Goal: Answer question/provide support

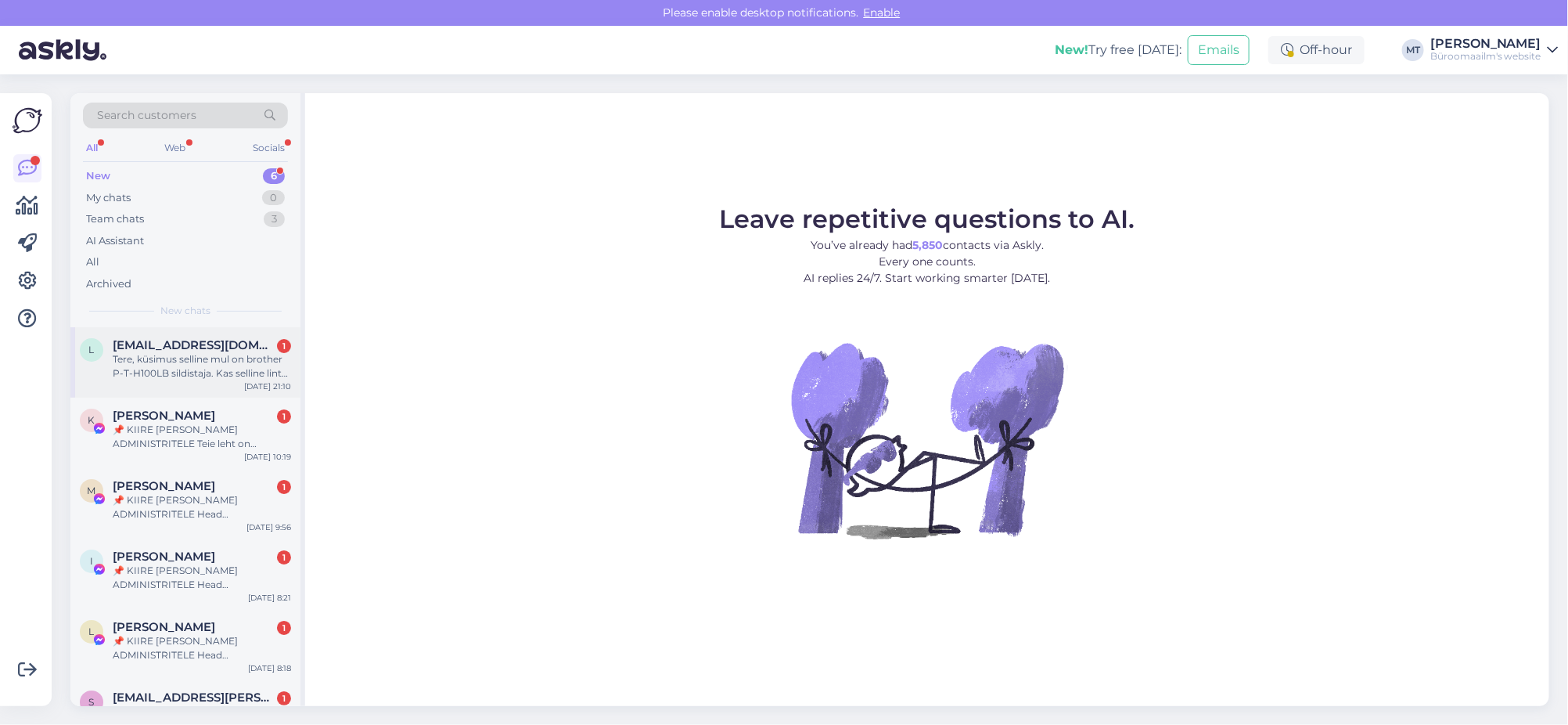
click at [210, 357] on div "Tere, küsimus selline mul on brother P-T-H100LB sildistaja. Kas selline lint so…" at bounding box center [202, 366] width 178 height 28
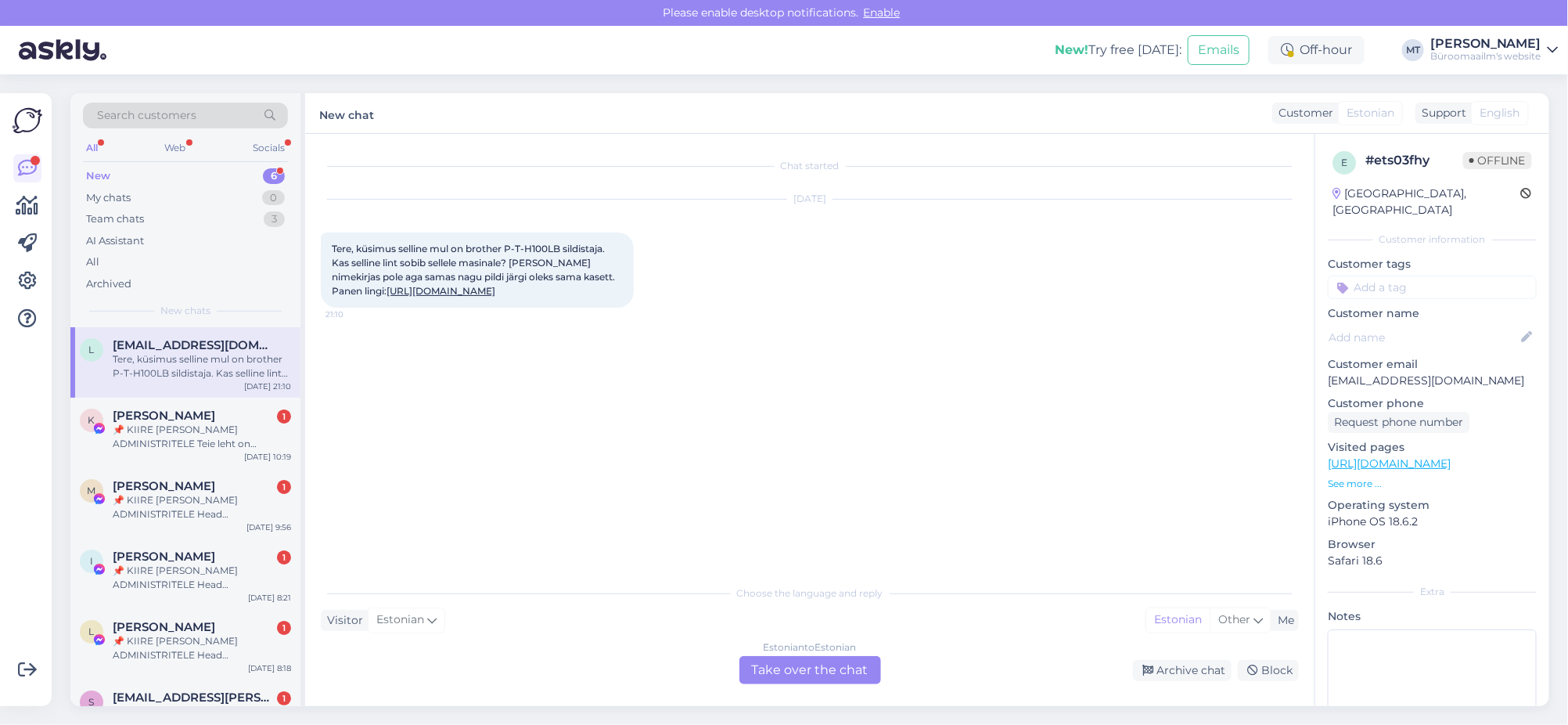
click at [495, 297] on link "[URL][DOMAIN_NAME]" at bounding box center [440, 290] width 109 height 12
drag, startPoint x: 561, startPoint y: 244, endPoint x: 504, endPoint y: 248, distance: 57.1
click at [504, 248] on span "Tere, küsimus selline mul on brother P-T-H100LB sildistaja. Kas selline lint so…" at bounding box center [475, 269] width 285 height 54
copy span "P-T-H100LB"
click at [809, 672] on div "Estonian to Estonian Take over the chat" at bounding box center [810, 669] width 142 height 28
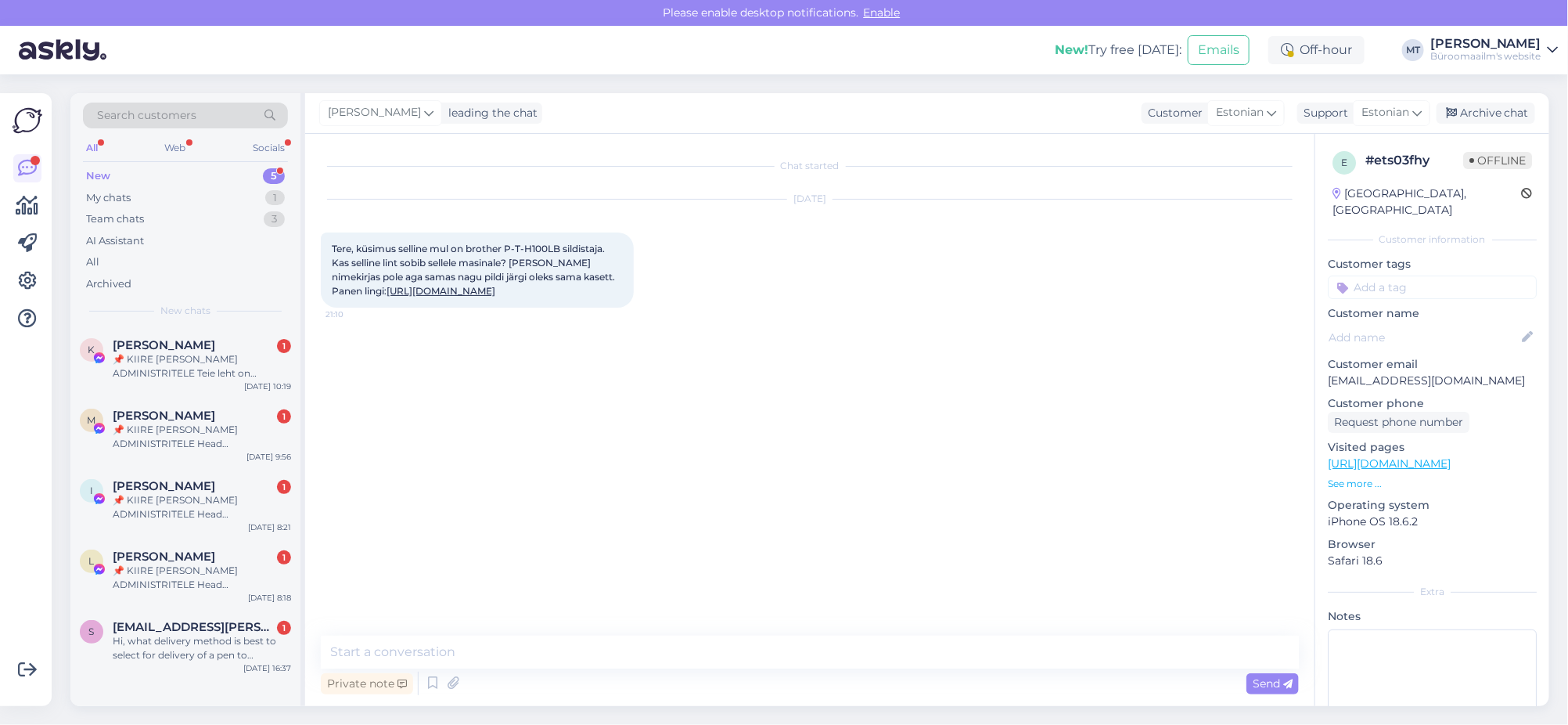
click at [446, 634] on div "Chat started [DATE] Tere, küsimus selline mul on brother P-T-H100LB sildistaja.…" at bounding box center [810, 419] width 1009 height 572
click at [437, 641] on textarea at bounding box center [809, 652] width 978 height 33
type textarea "Tere. Sobib [PERSON_NAME]."
click at [1496, 115] on div "Archive chat" at bounding box center [1486, 113] width 98 height 21
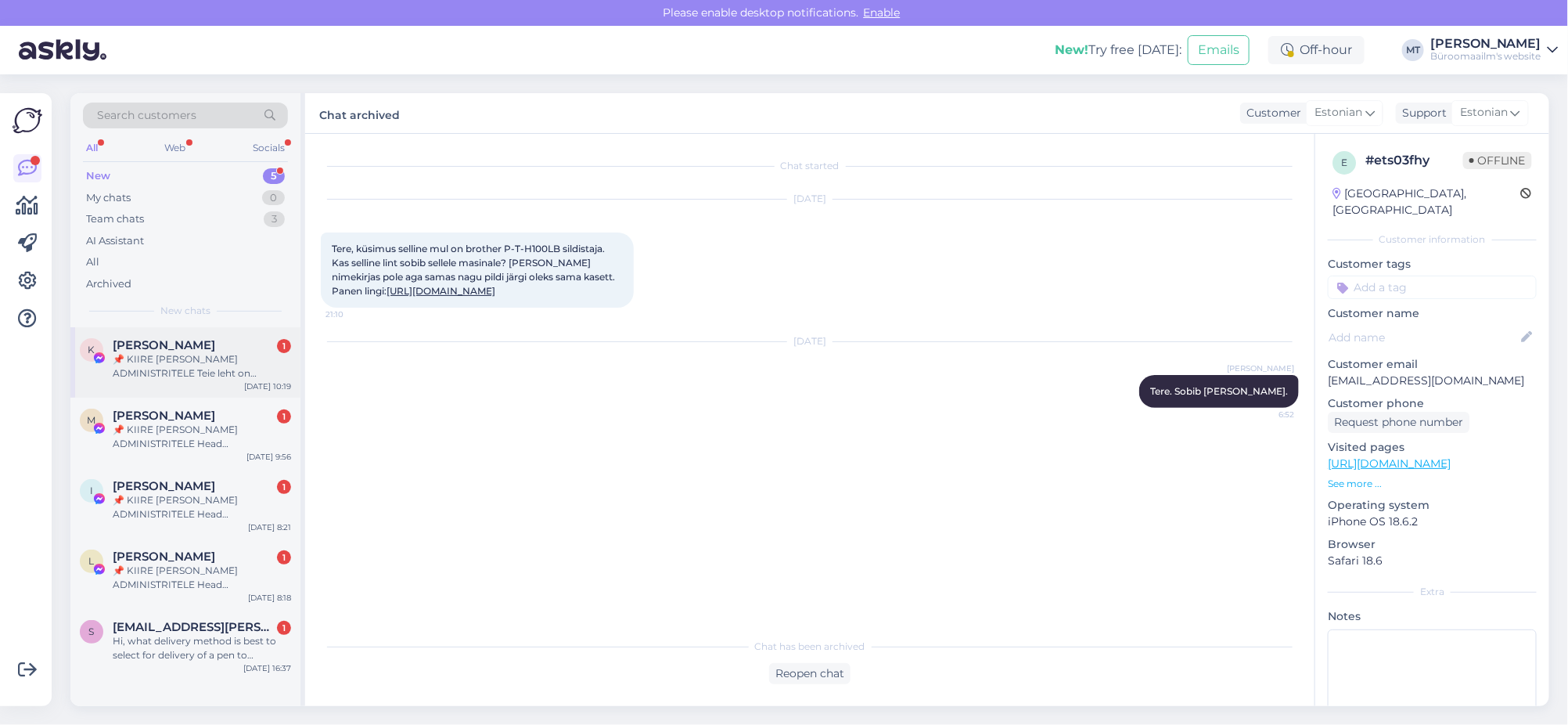
click at [193, 361] on div "📌 KIIRE [PERSON_NAME] ADMINISTRITELE Teie leht on rikkunud Meta kogukonna juhis…" at bounding box center [202, 366] width 178 height 28
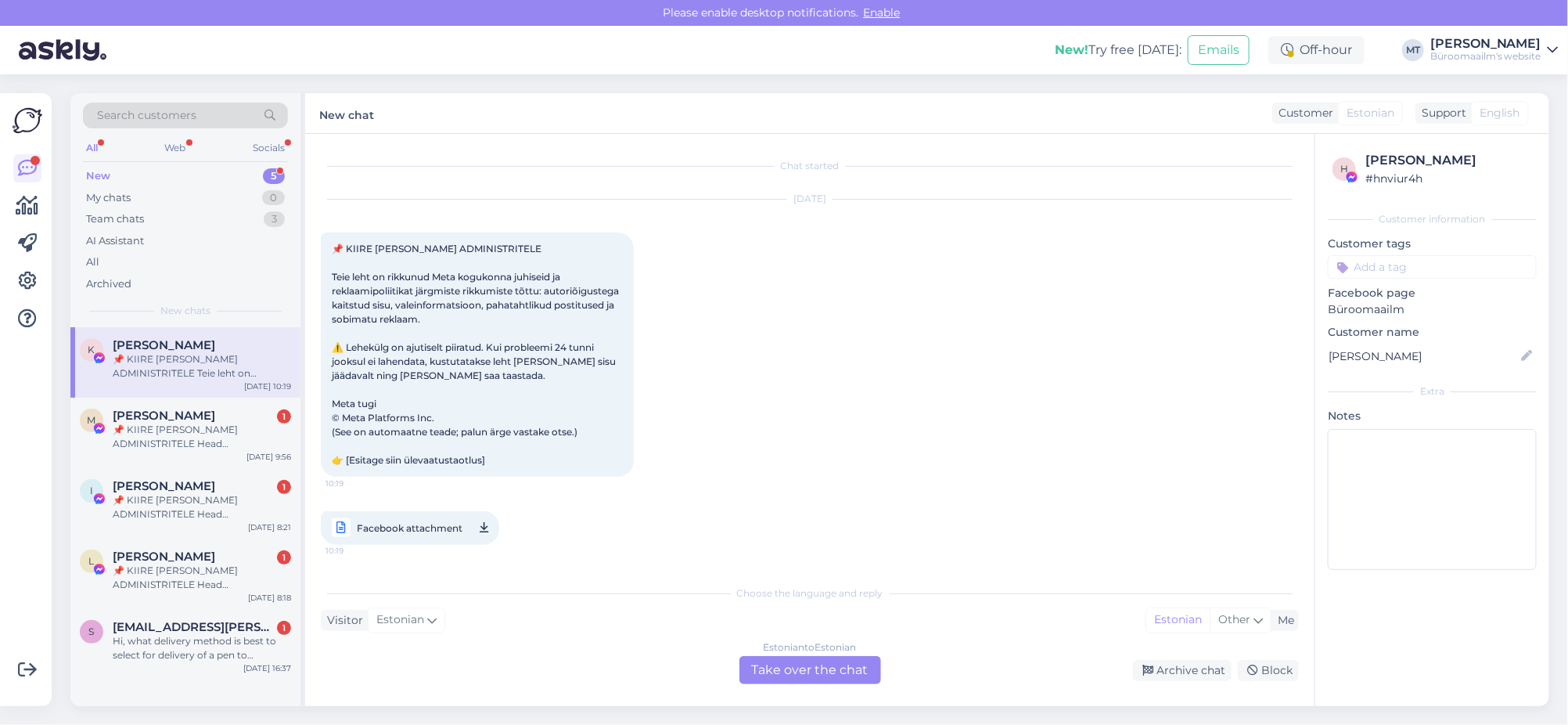
click at [838, 672] on div "Estonian to Estonian Take over the chat" at bounding box center [810, 669] width 142 height 28
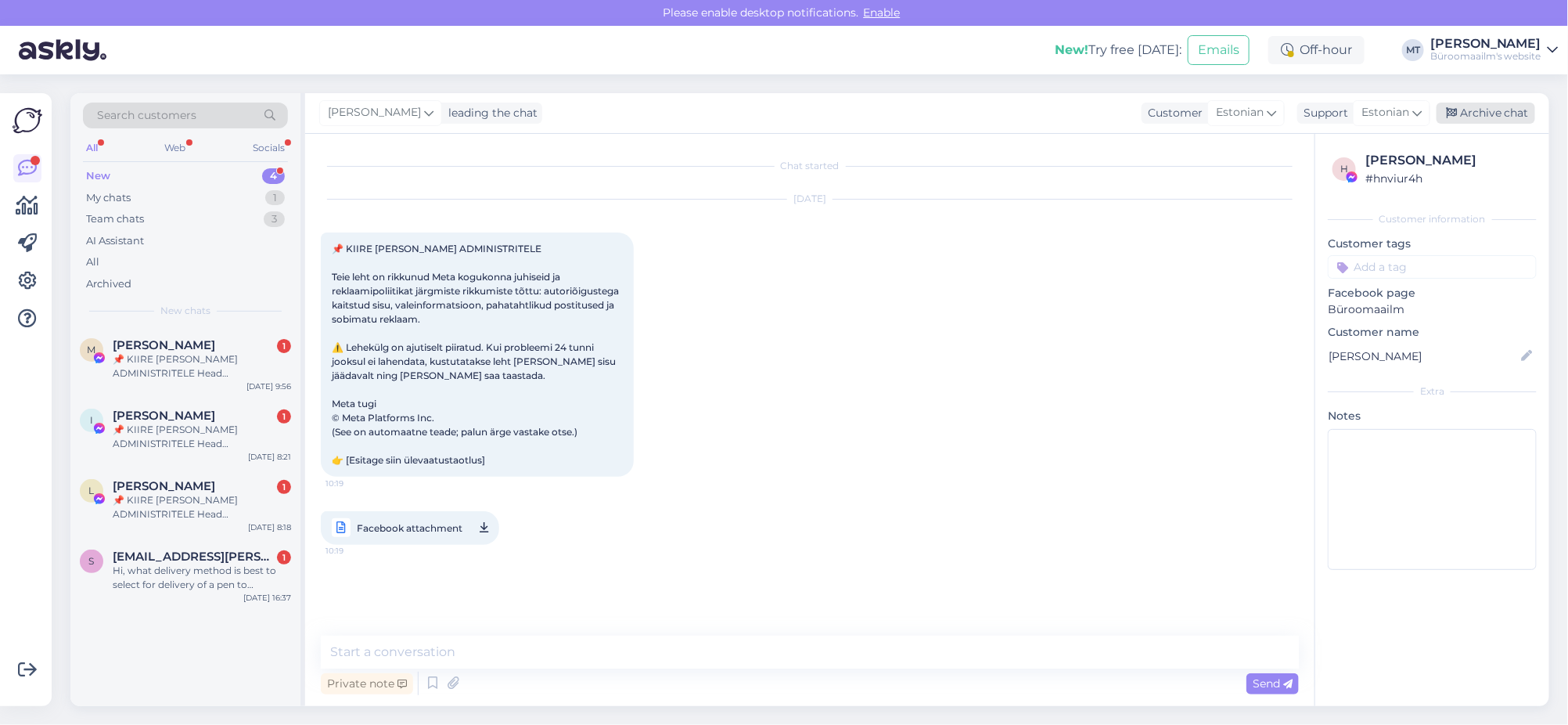
click at [1488, 119] on div "Archive chat" at bounding box center [1486, 113] width 98 height 21
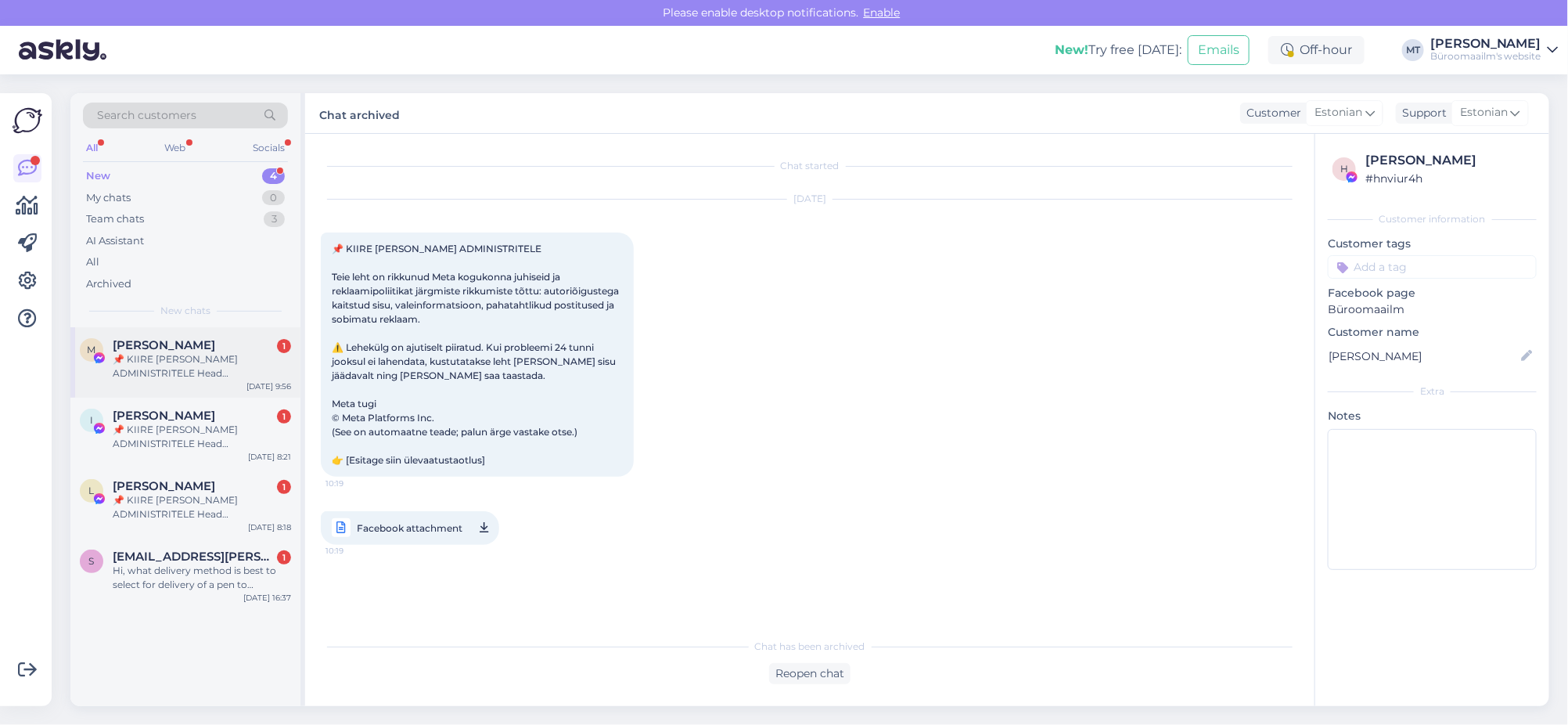
click at [146, 368] on div "📌 KIIRE [PERSON_NAME] ADMINISTRITELE Head administraatorid, Avastasime just tei…" at bounding box center [202, 366] width 178 height 28
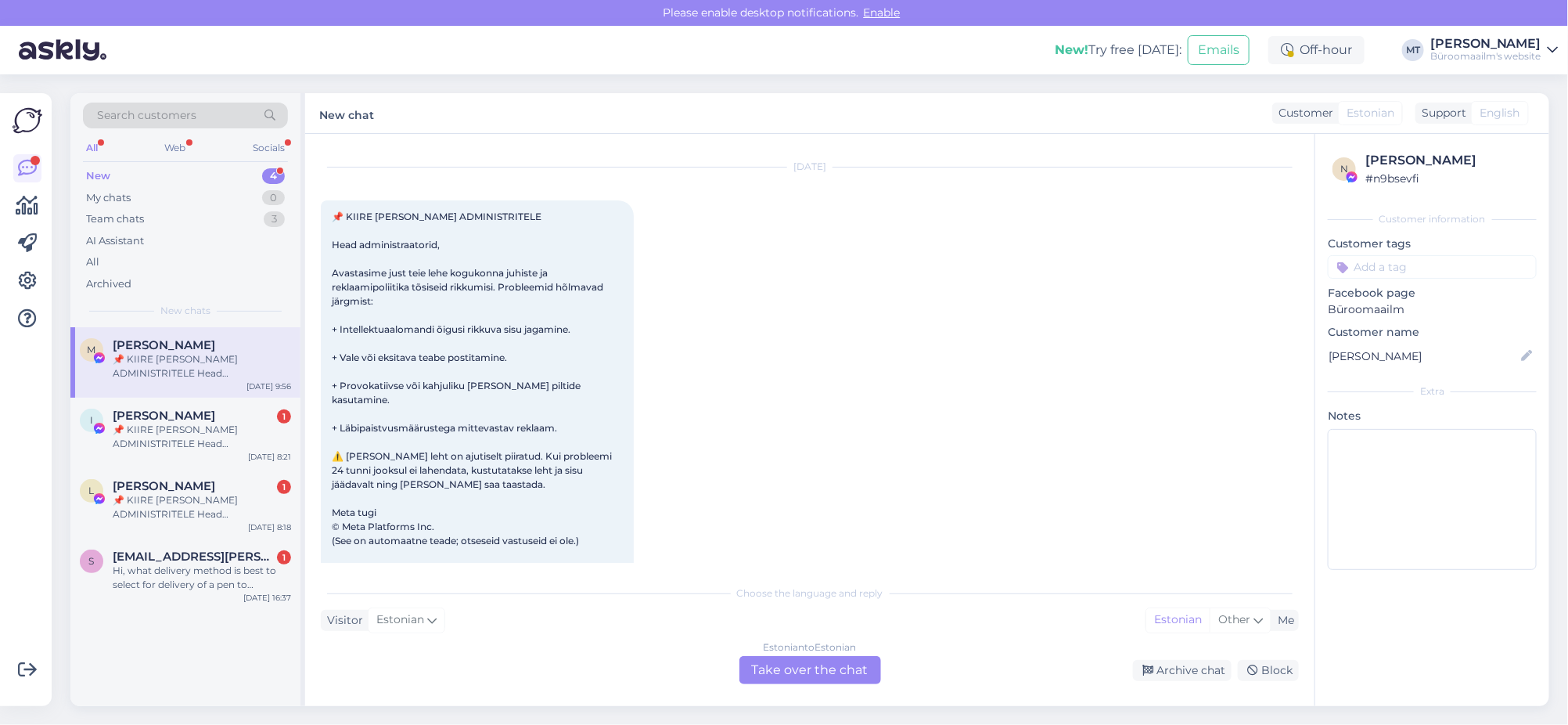
click at [764, 666] on div "Estonian to Estonian Take over the chat" at bounding box center [810, 669] width 142 height 28
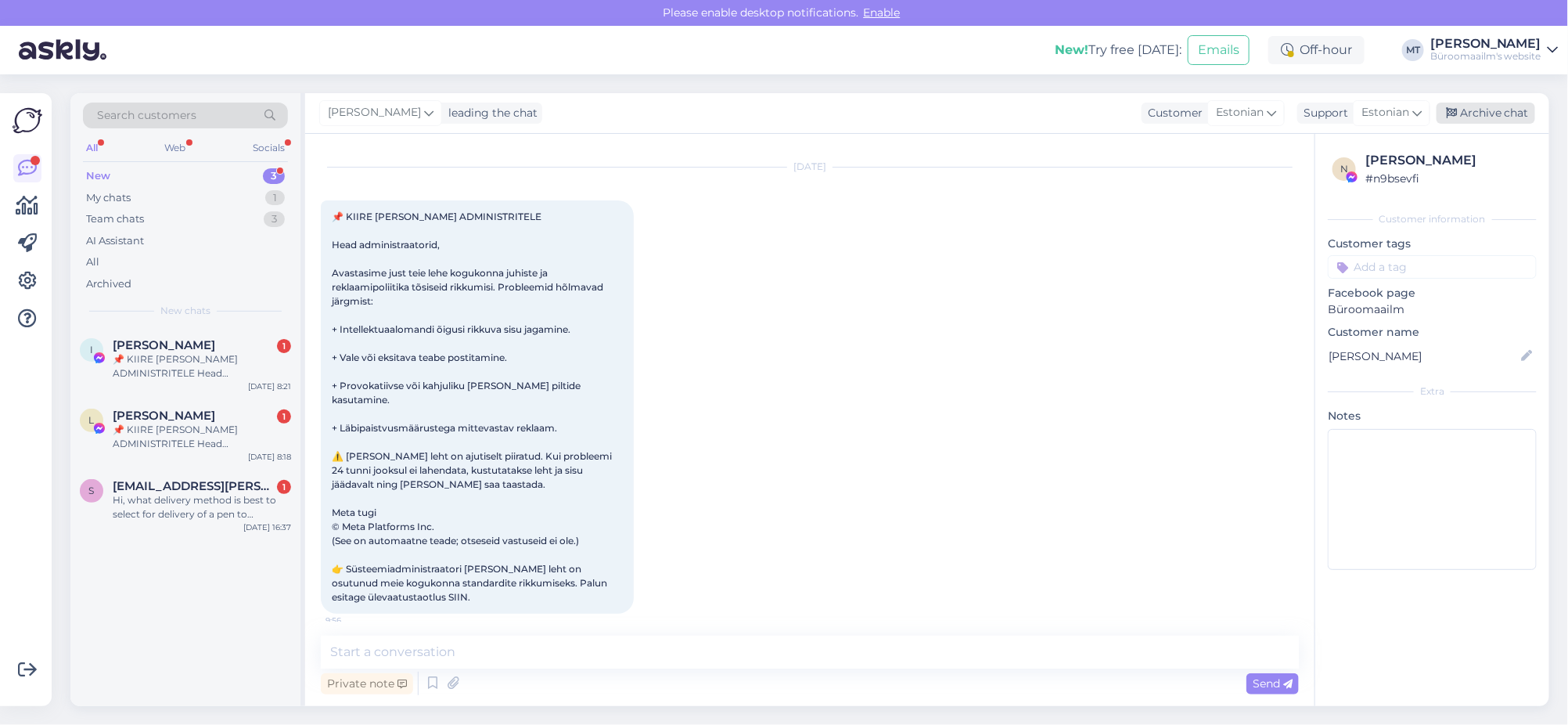
click at [1491, 114] on div "Archive chat" at bounding box center [1486, 113] width 98 height 21
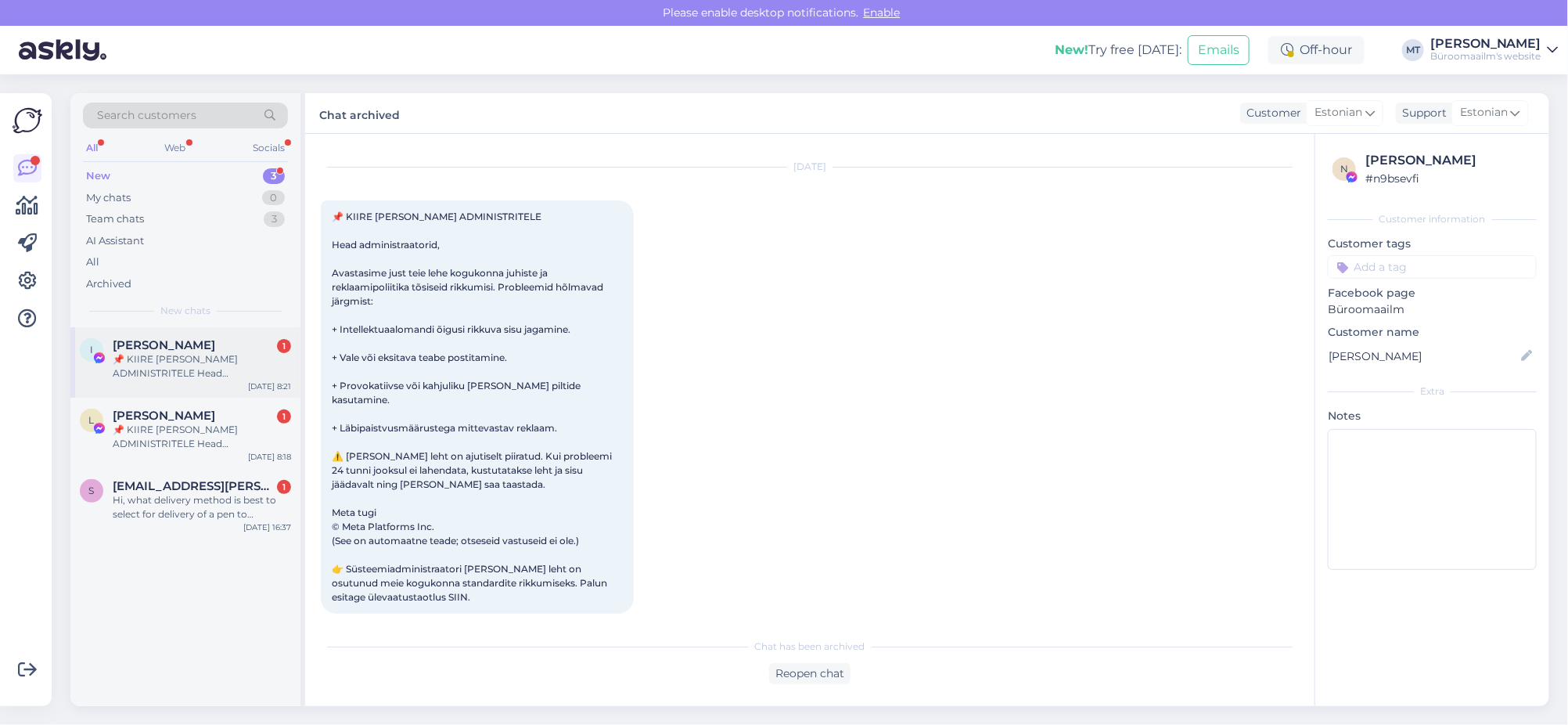
click at [170, 362] on div "📌 KIIRE [PERSON_NAME] ADMINISTRITELE Head administraatorid, Avastasime just tei…" at bounding box center [202, 366] width 178 height 28
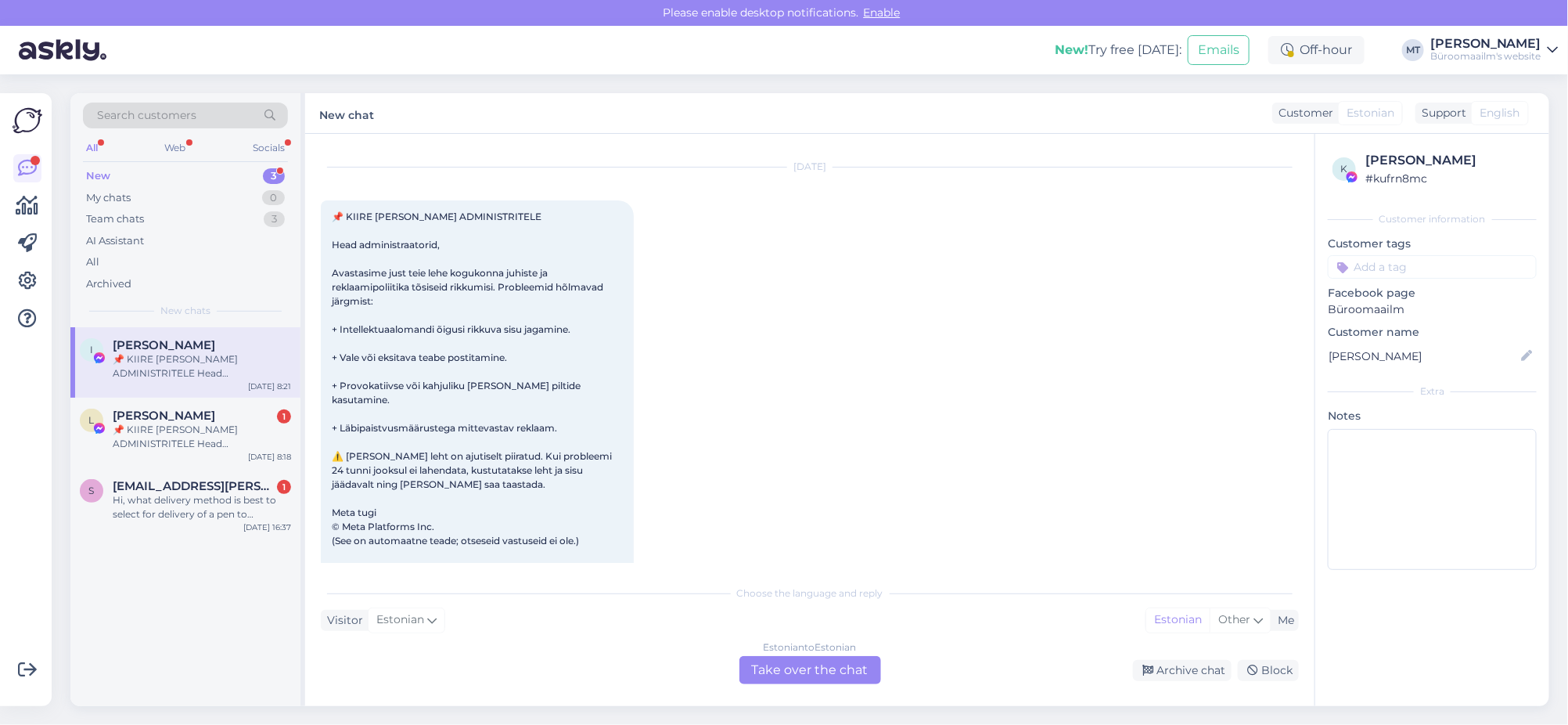
click at [795, 672] on div "Estonian to Estonian Take over the chat" at bounding box center [810, 669] width 142 height 28
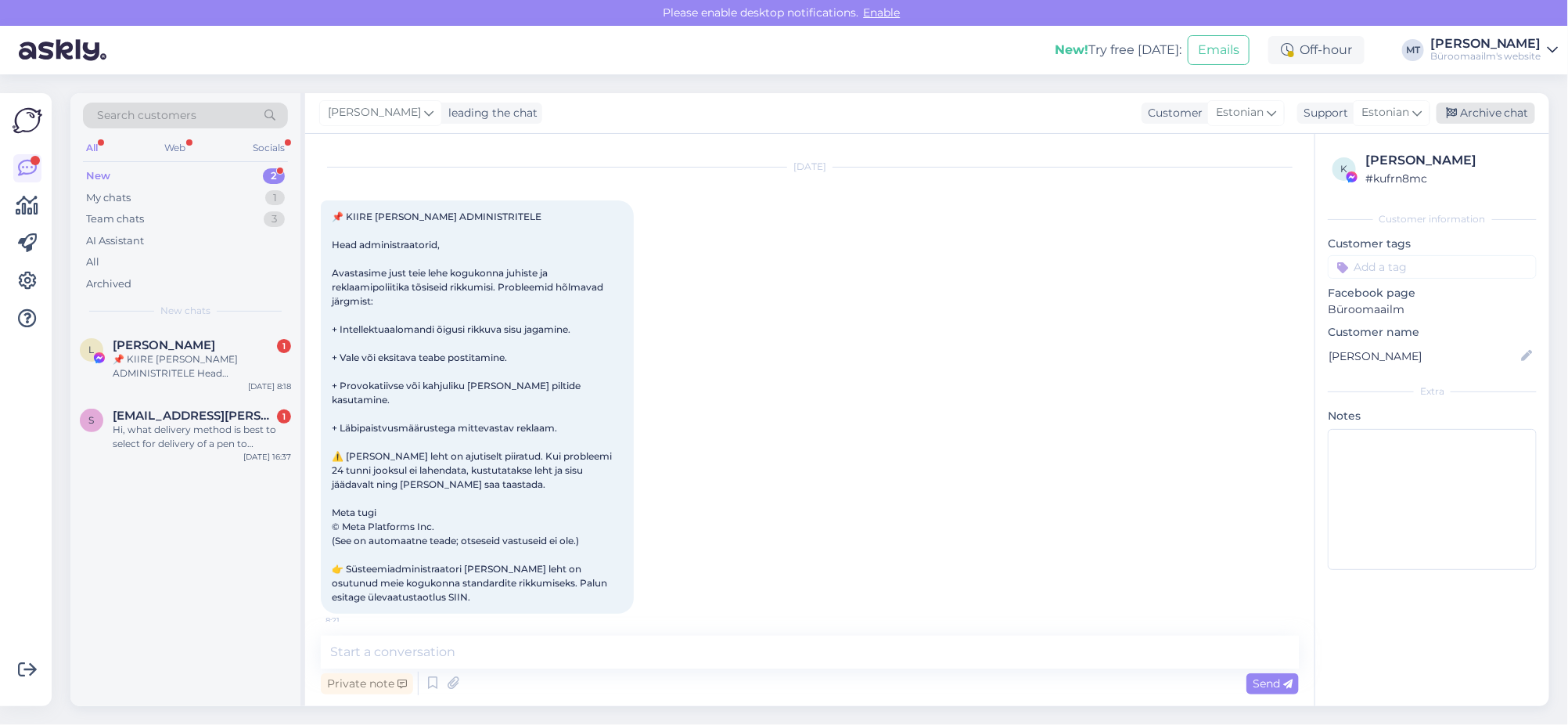
click at [1478, 117] on div "Archive chat" at bounding box center [1486, 113] width 98 height 21
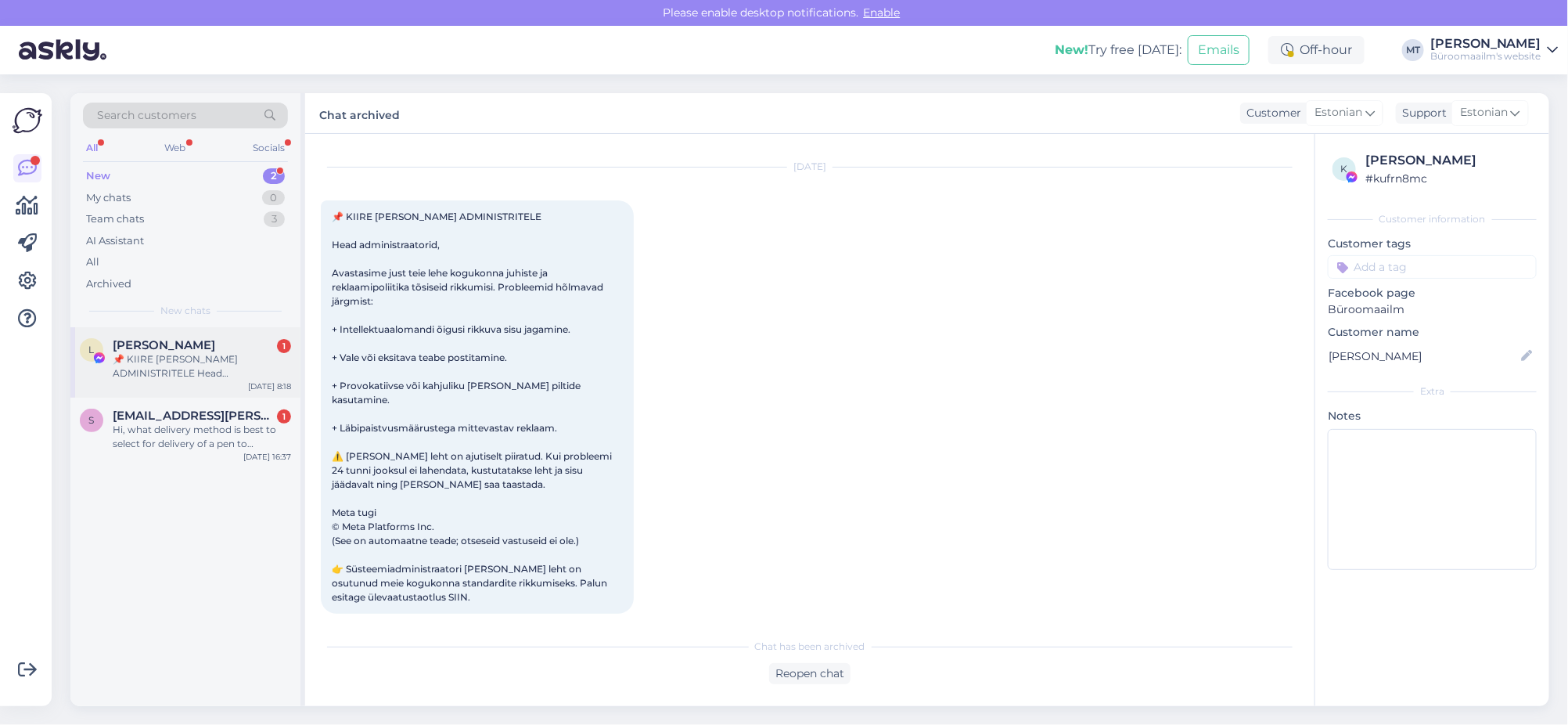
click at [177, 363] on div "📌 KIIRE [PERSON_NAME] ADMINISTRITELE Head administraatorid, Avastasime just tei…" at bounding box center [202, 366] width 178 height 28
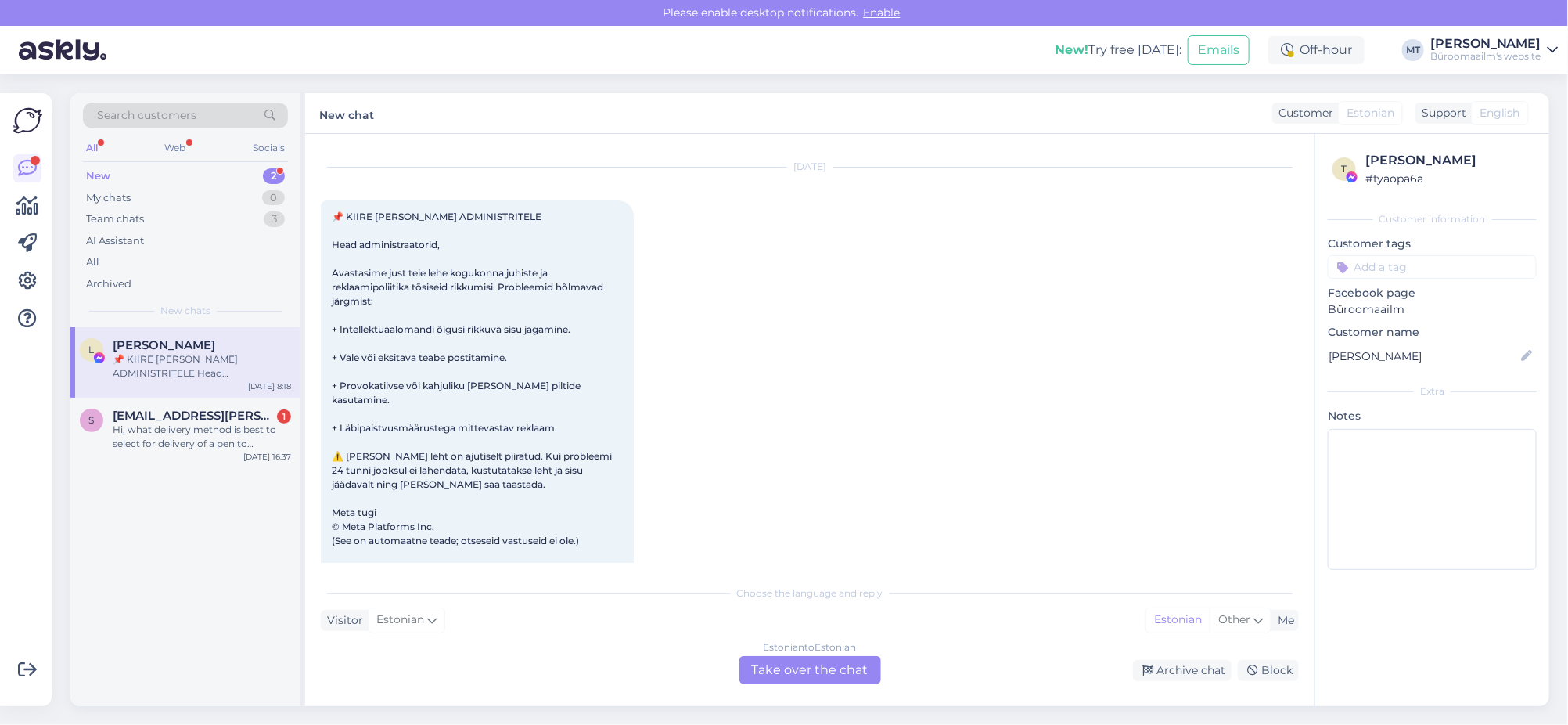
click at [809, 666] on div "Estonian to Estonian Take over the chat" at bounding box center [810, 669] width 142 height 28
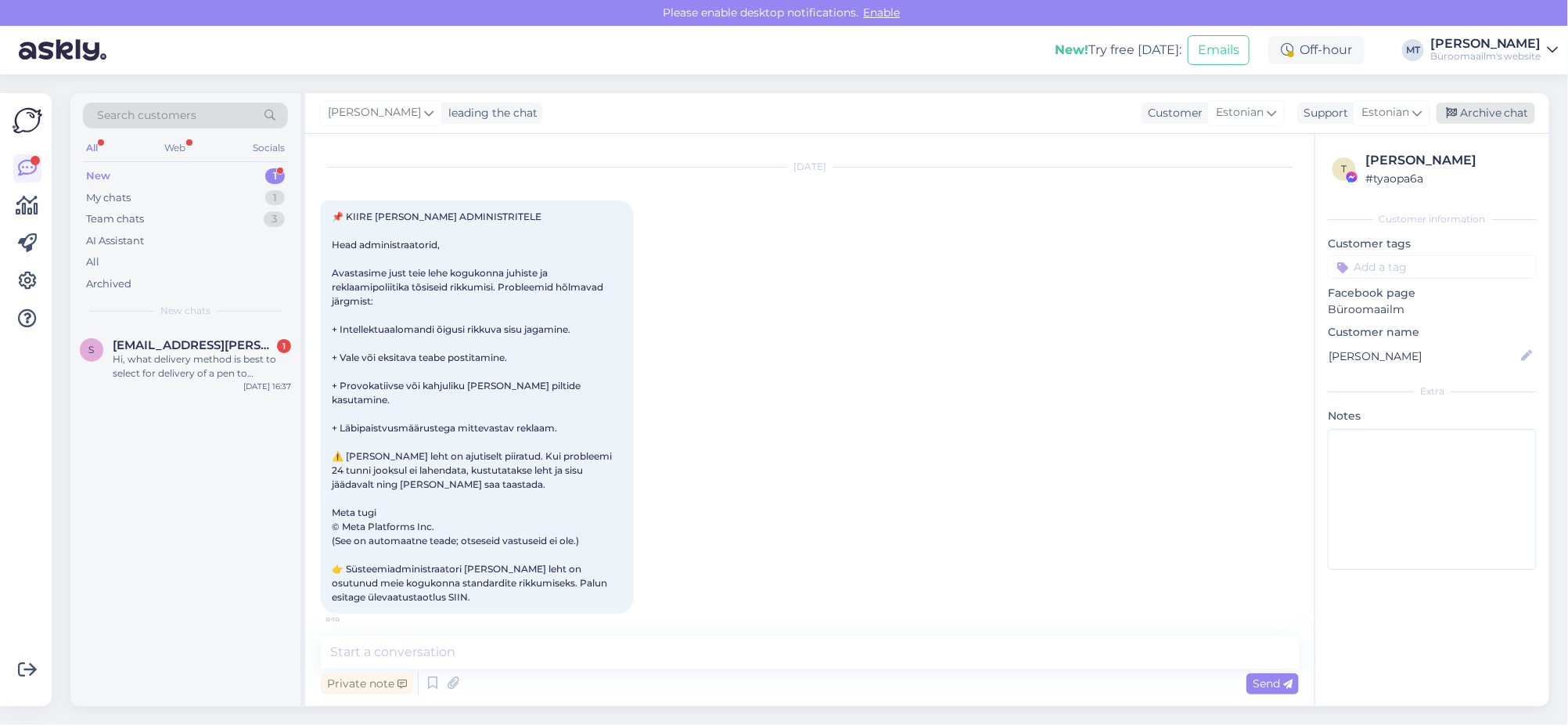
click at [1499, 118] on div "Archive chat" at bounding box center [1486, 113] width 98 height 21
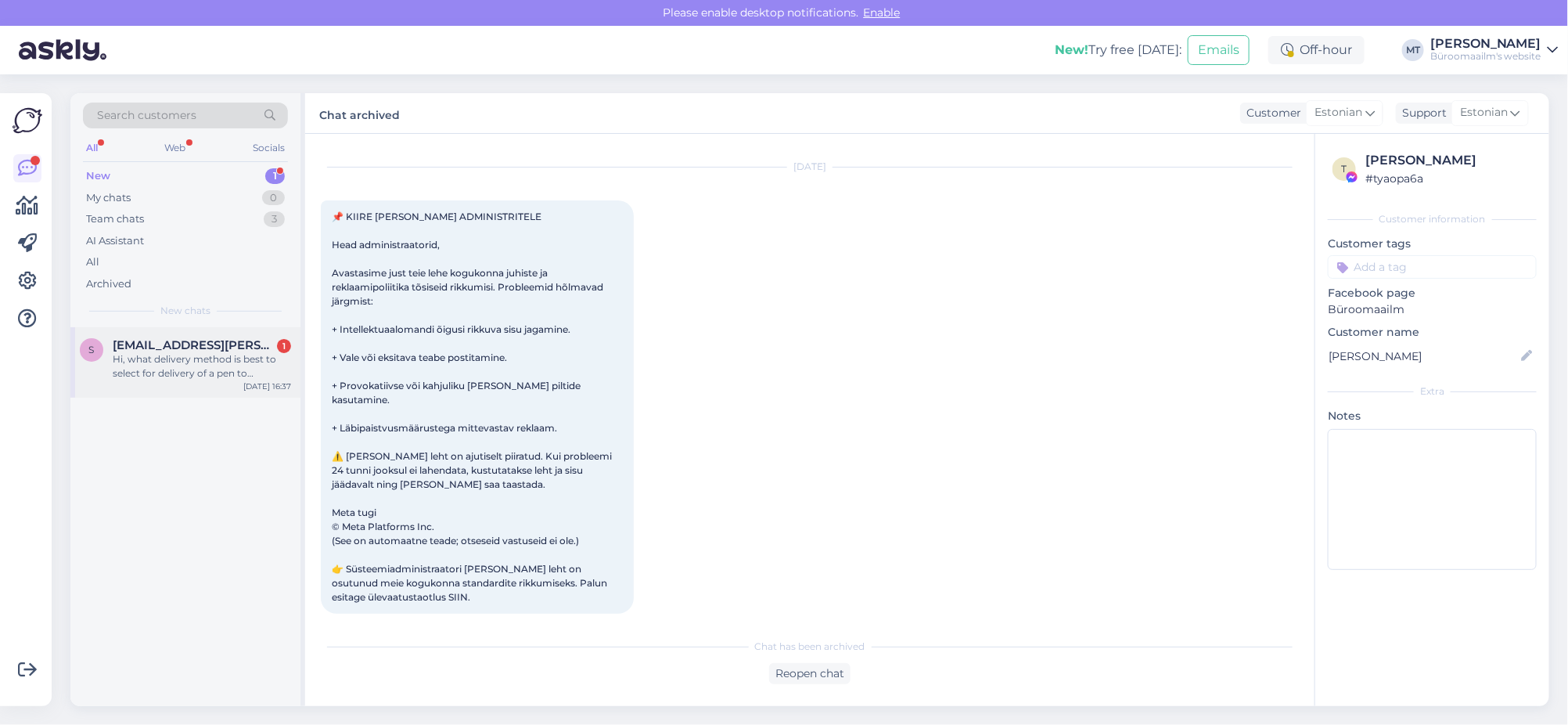
click at [221, 357] on div "Hi, what delivery method is best to select for delivery of a pen to [GEOGRAPHIC…" at bounding box center [202, 366] width 178 height 28
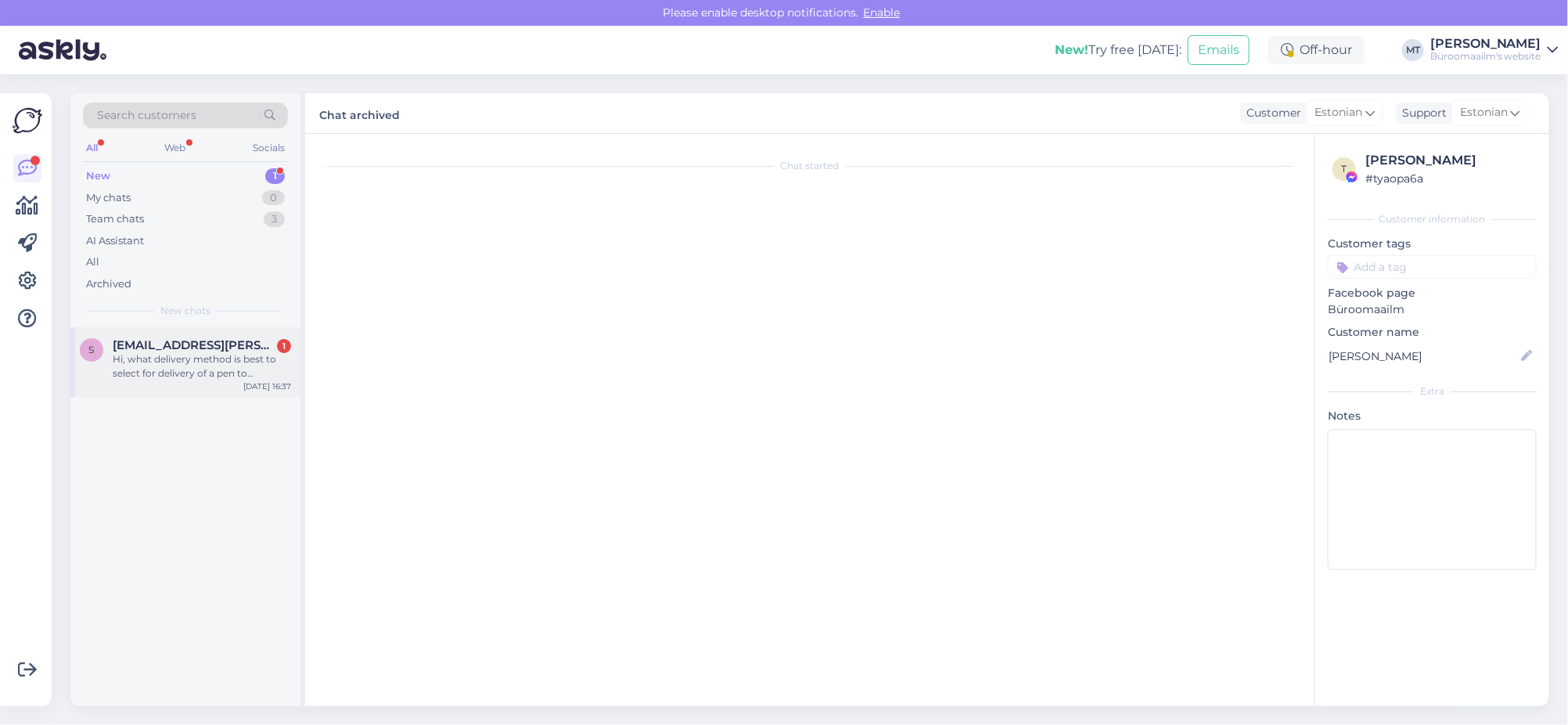
scroll to position [0, 0]
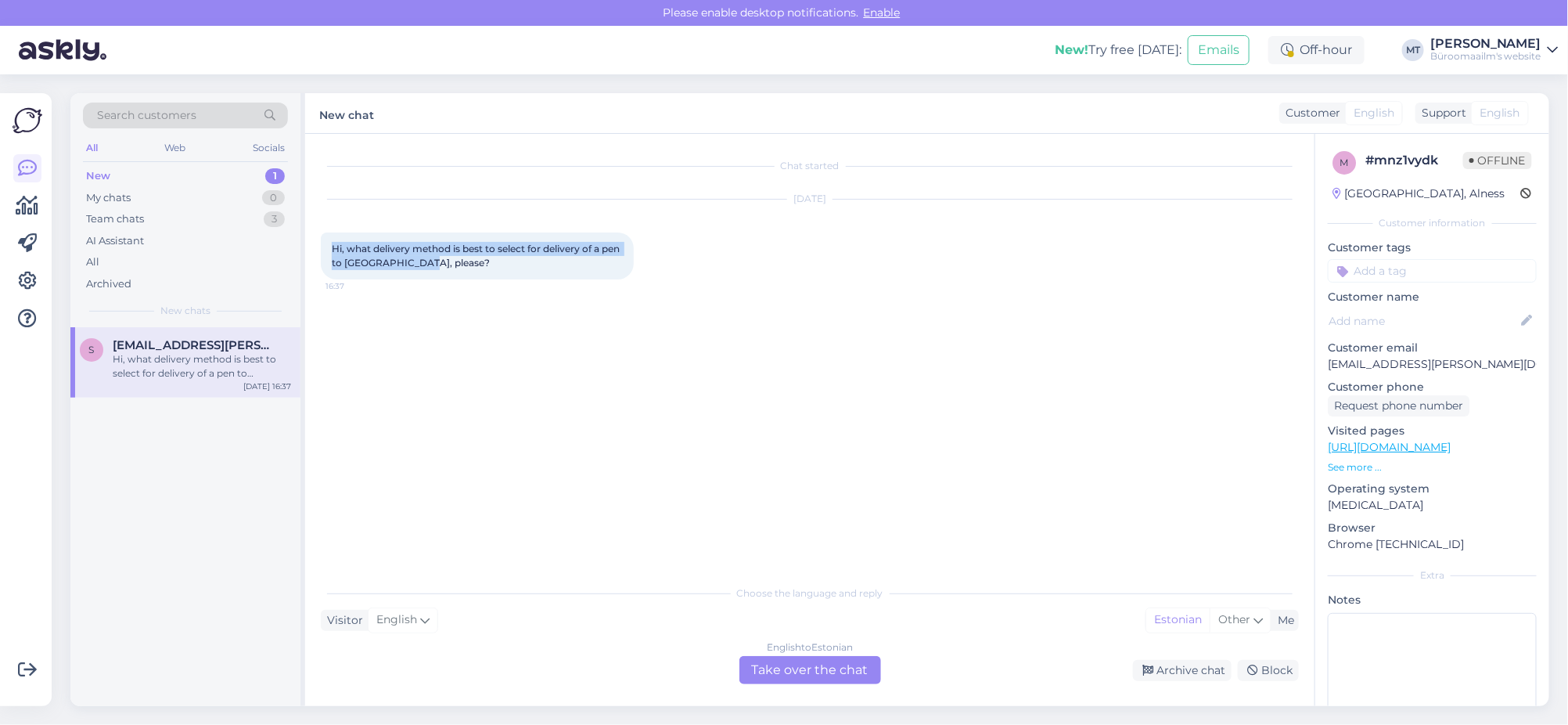
drag, startPoint x: 331, startPoint y: 242, endPoint x: 460, endPoint y: 277, distance: 133.7
click at [460, 277] on div "Hi, what delivery method is best to select for delivery of a pen to [GEOGRAPHIC…" at bounding box center [477, 256] width 313 height 47
copy span "Hi, what delivery method is best to select for delivery of a pen to [GEOGRAPHIC…"
click at [809, 677] on div "English to Estonian Take over the chat" at bounding box center [810, 669] width 142 height 28
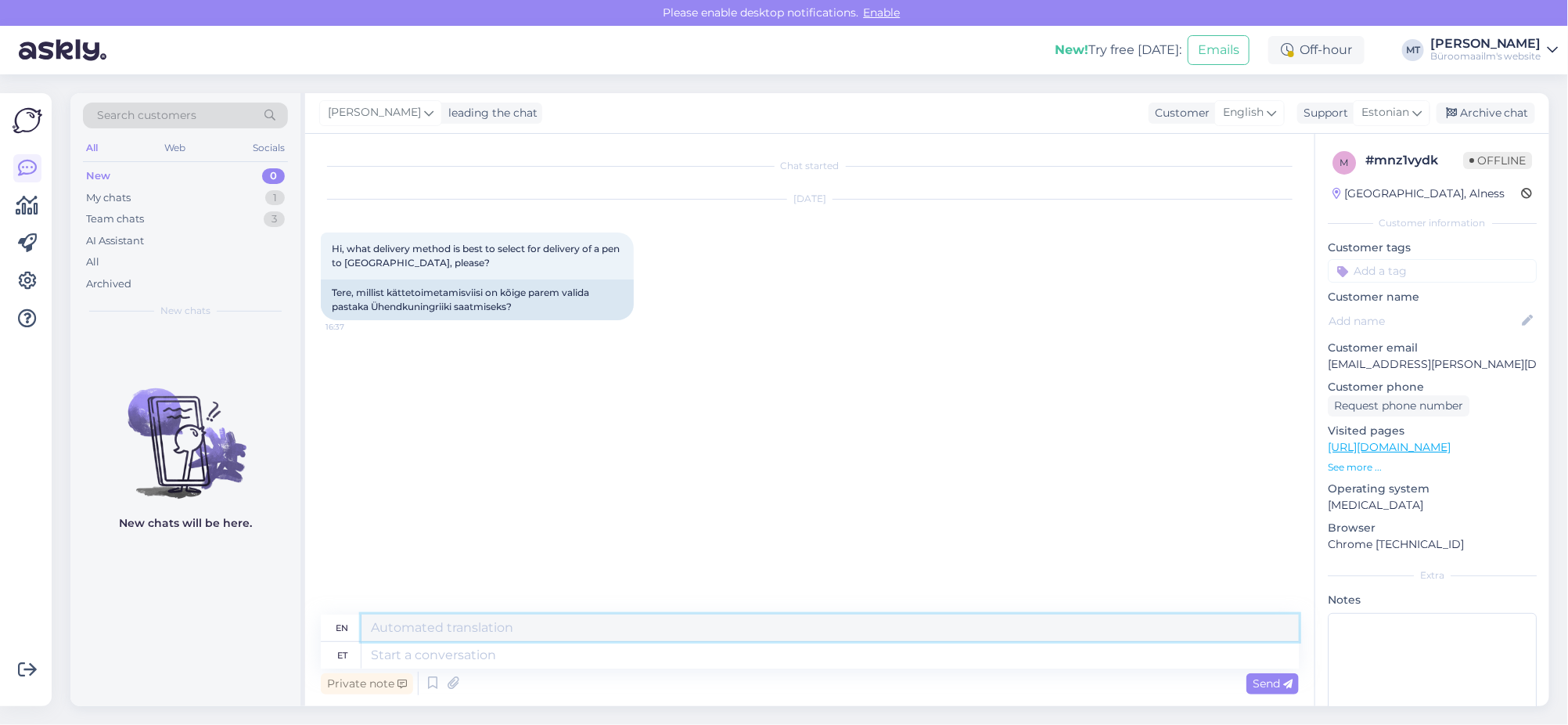
click at [425, 633] on textarea at bounding box center [830, 627] width 938 height 27
click at [415, 659] on textarea at bounding box center [830, 655] width 938 height 27
type textarea "Tere"
type textarea "Hello"
type textarea "Tere."
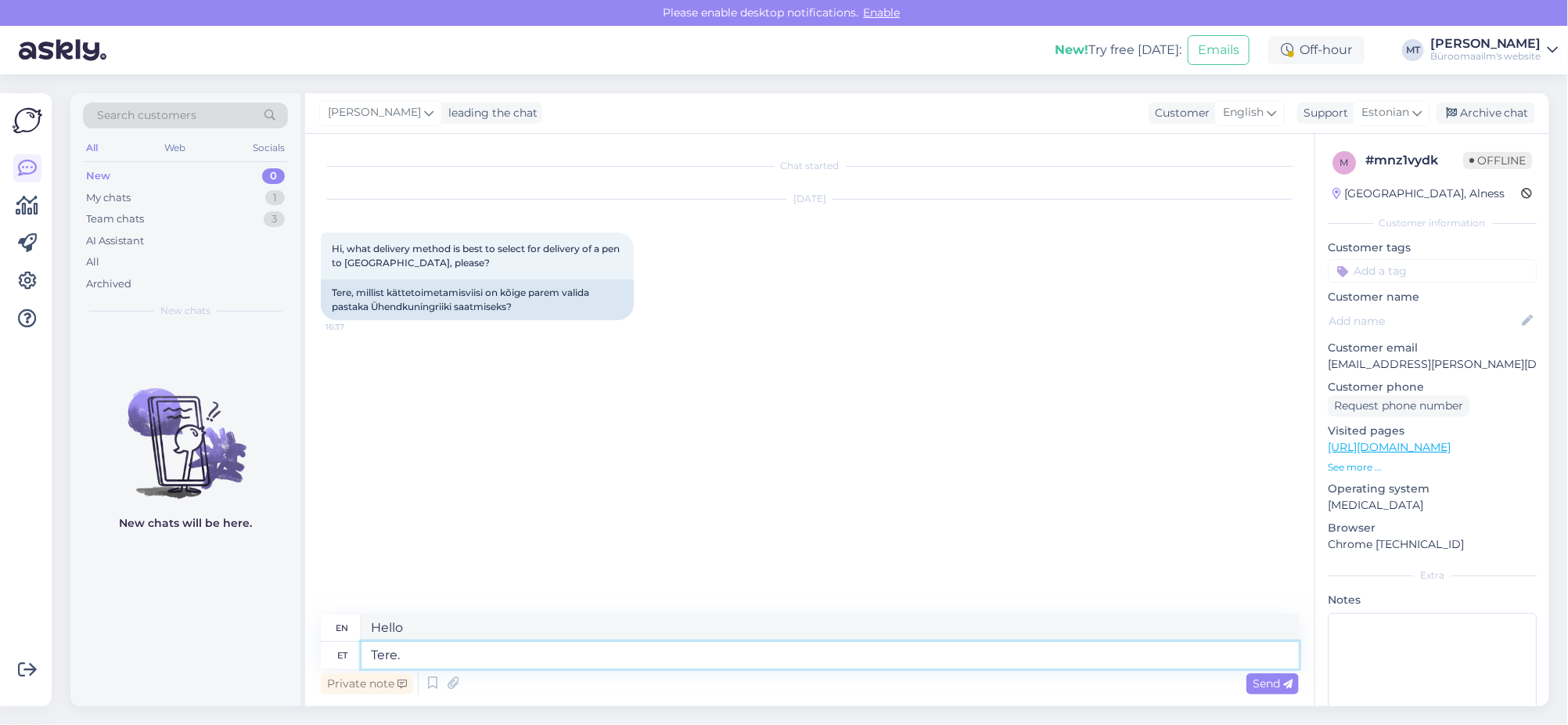
type textarea "Hello."
type textarea "Tere. [GEOGRAPHIC_DATA]"
type textarea "Hello. We are sending"
type textarea "Tere. Saadame ainult"
type textarea "Hello. We only ship"
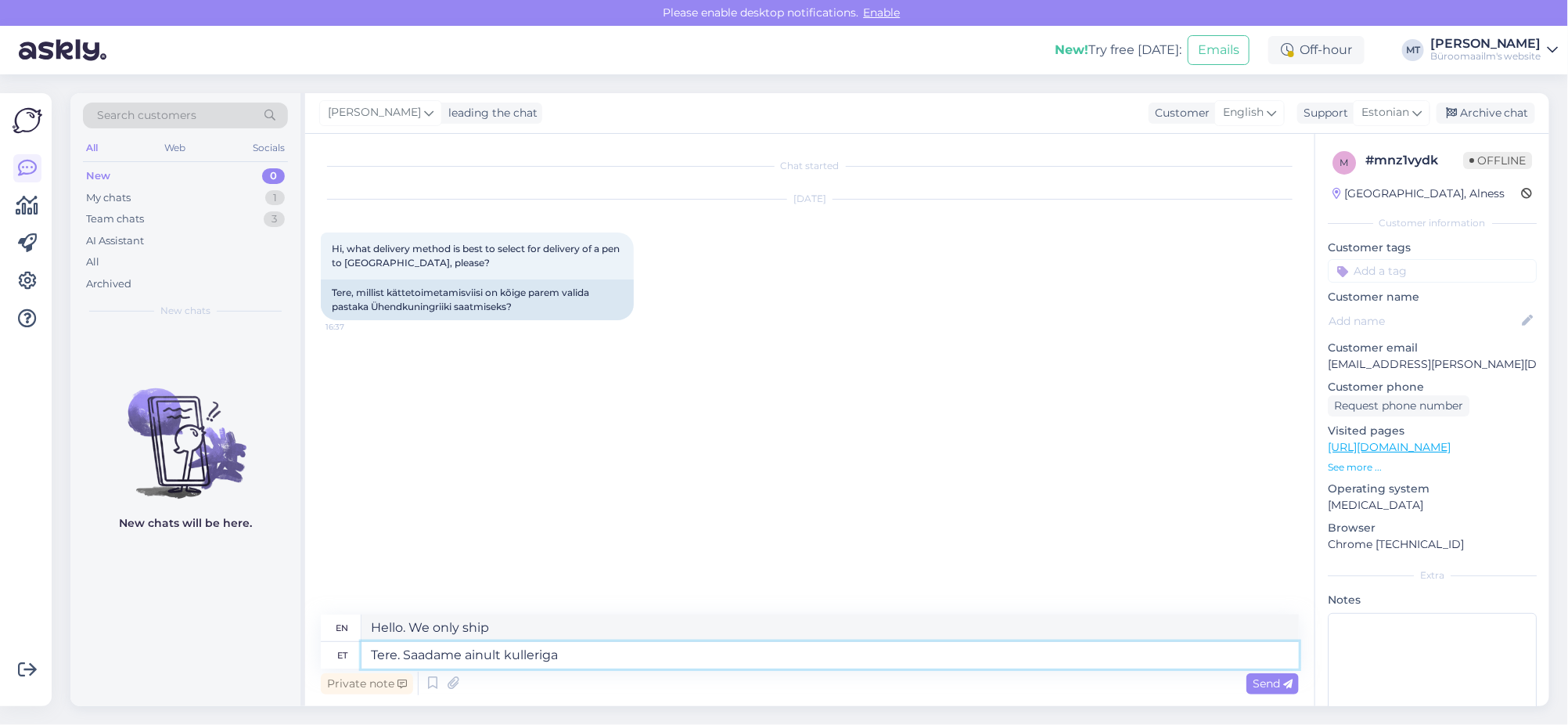
type textarea "Tere. Saadame ainult kulleriga."
type textarea "Hello. We only ship by courier."
type textarea "Tere. Saadame ainult kulleriga."
click at [1253, 685] on span "Send" at bounding box center [1272, 683] width 40 height 14
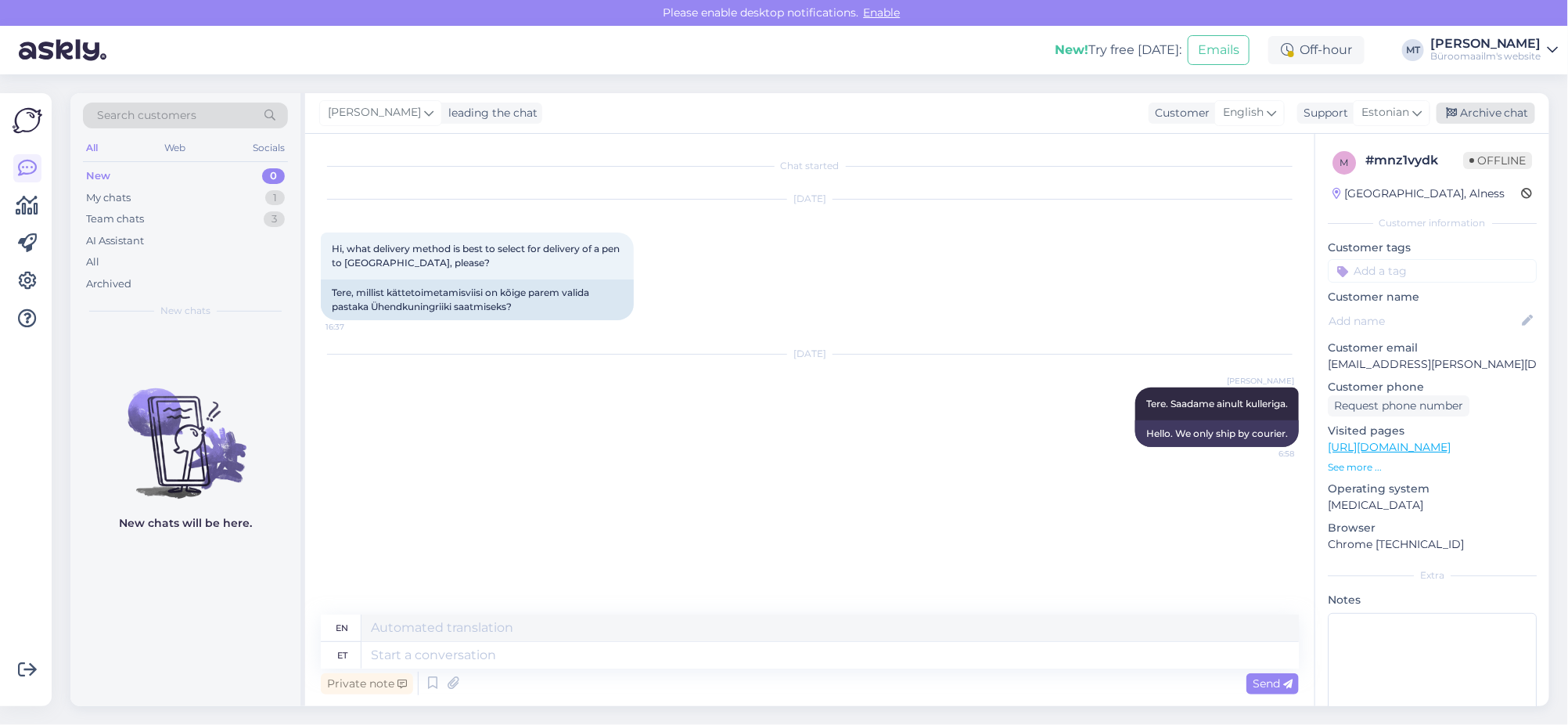
click at [1489, 110] on div "Archive chat" at bounding box center [1486, 113] width 98 height 21
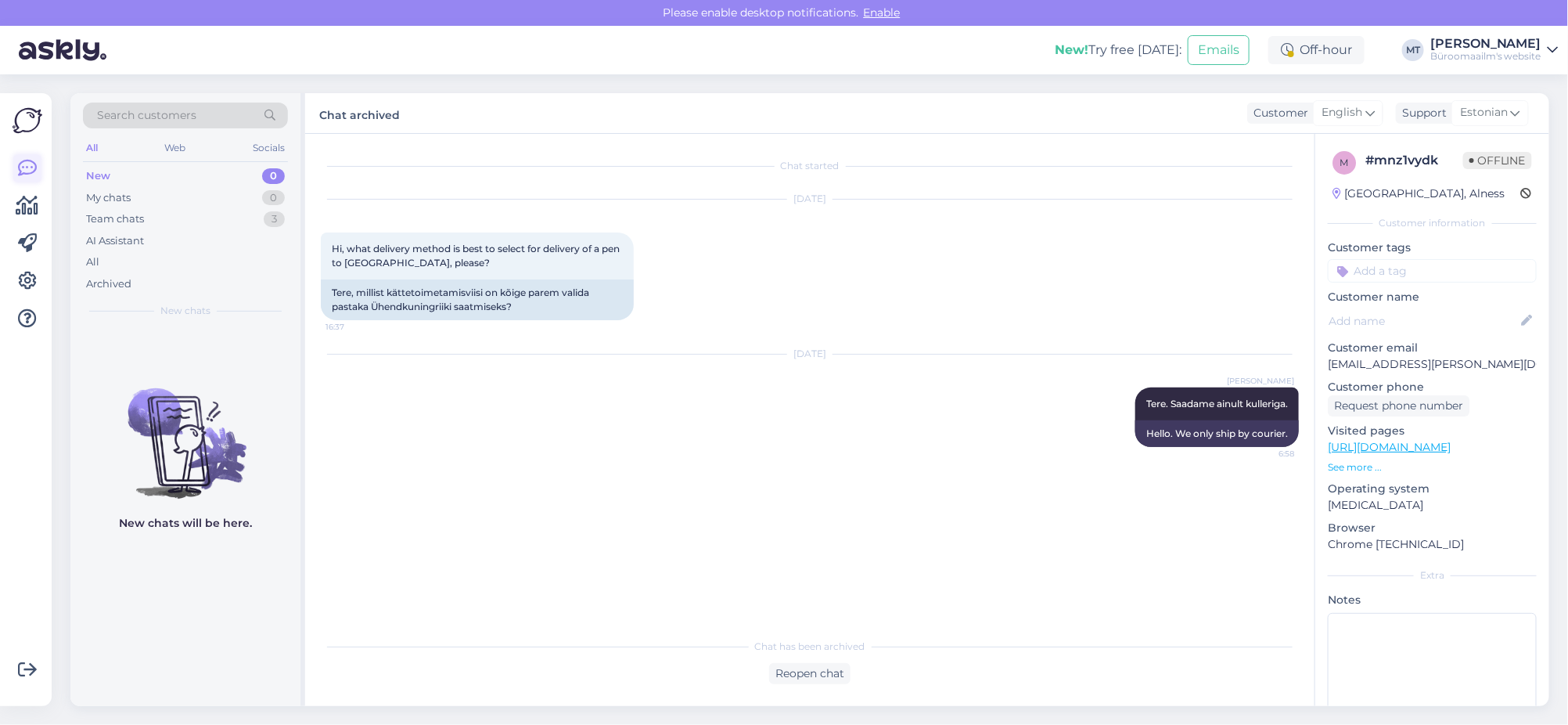
click at [16, 171] on link at bounding box center [27, 168] width 28 height 28
click at [27, 167] on icon at bounding box center [27, 168] width 19 height 19
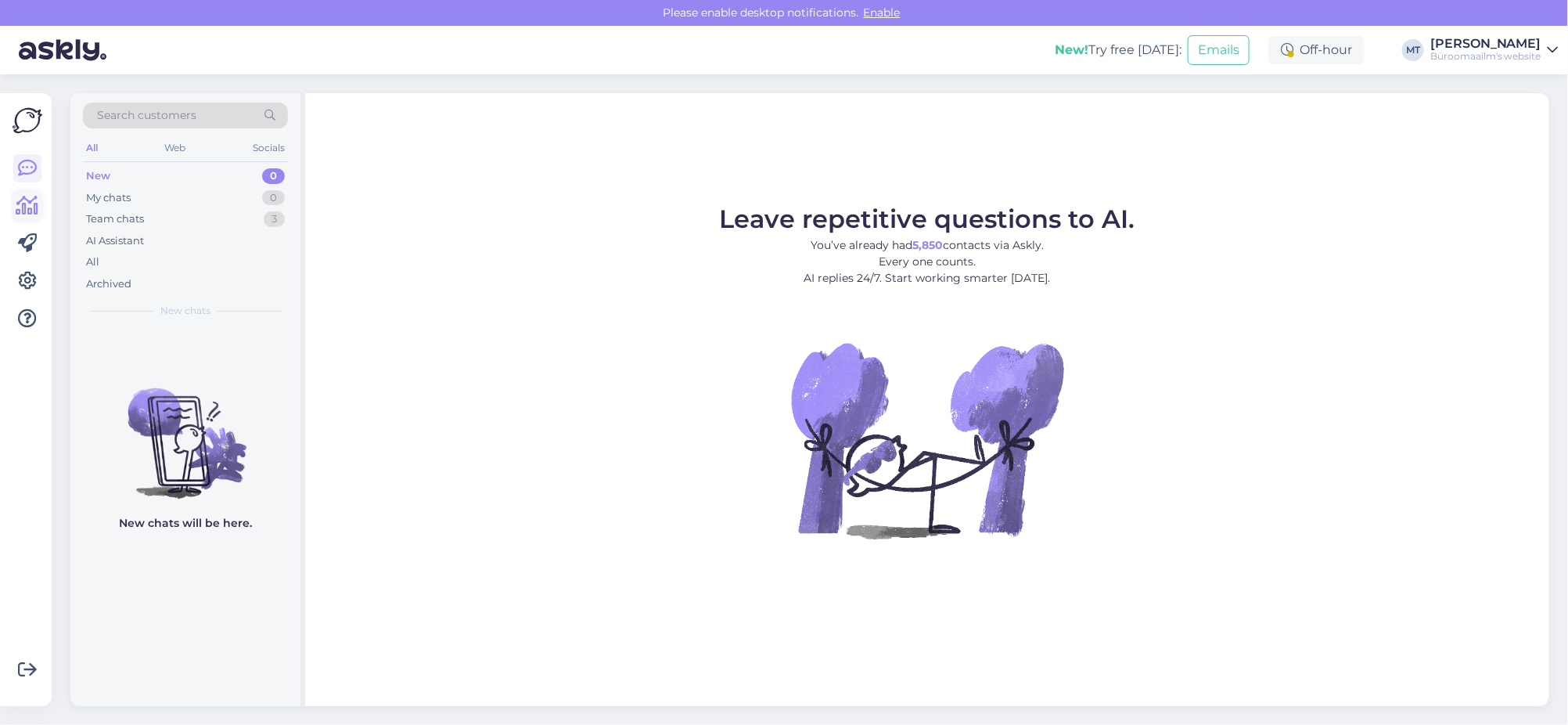
click at [17, 214] on icon at bounding box center [27, 206] width 23 height 19
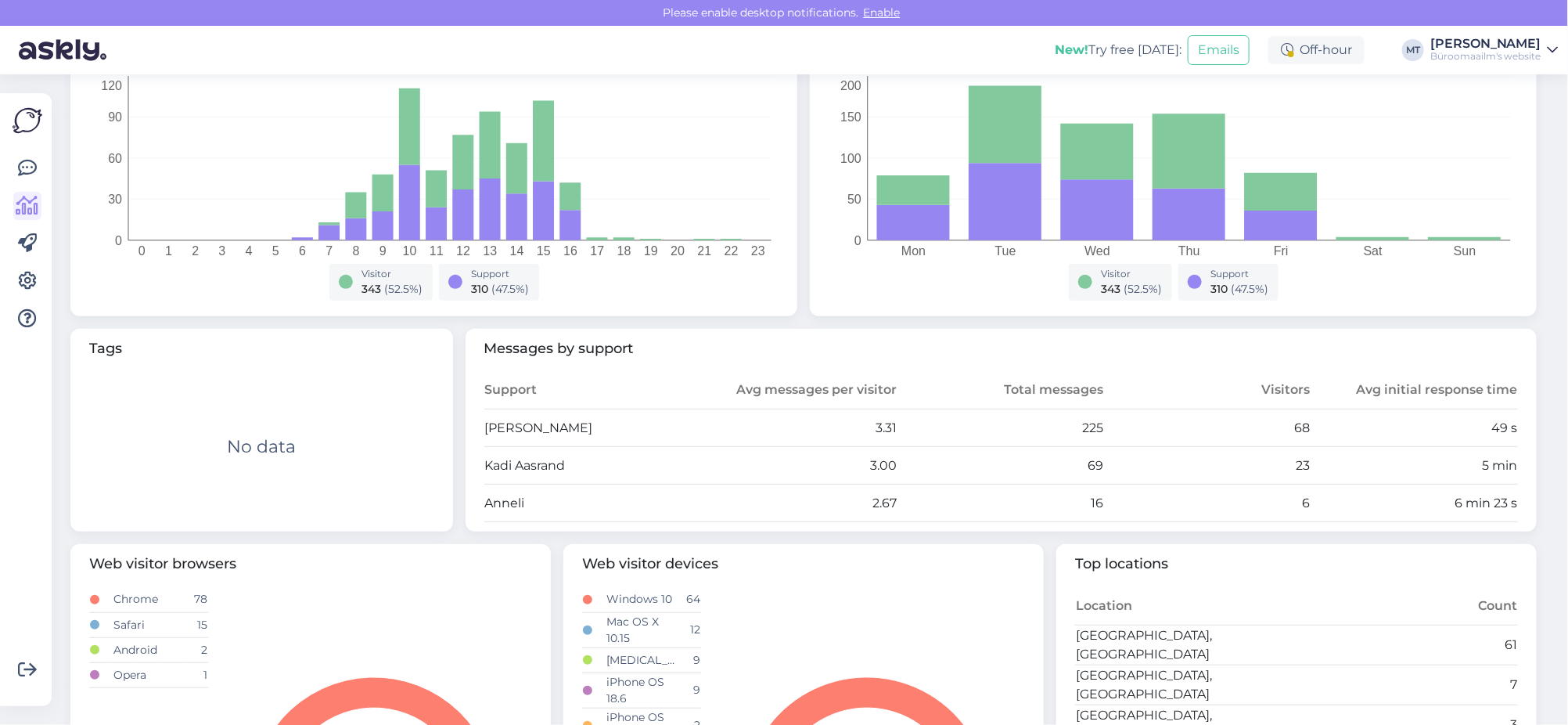
scroll to position [293, 0]
